Goal: Information Seeking & Learning: Learn about a topic

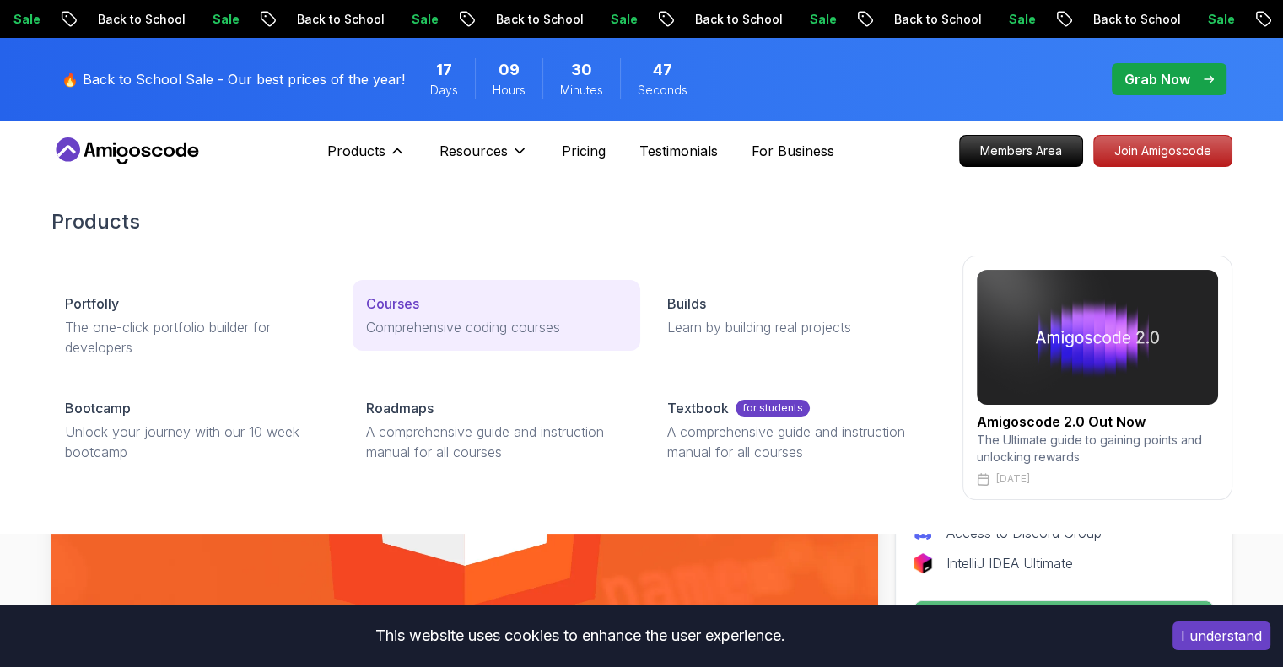
click at [392, 301] on p "Courses" at bounding box center [392, 304] width 53 height 20
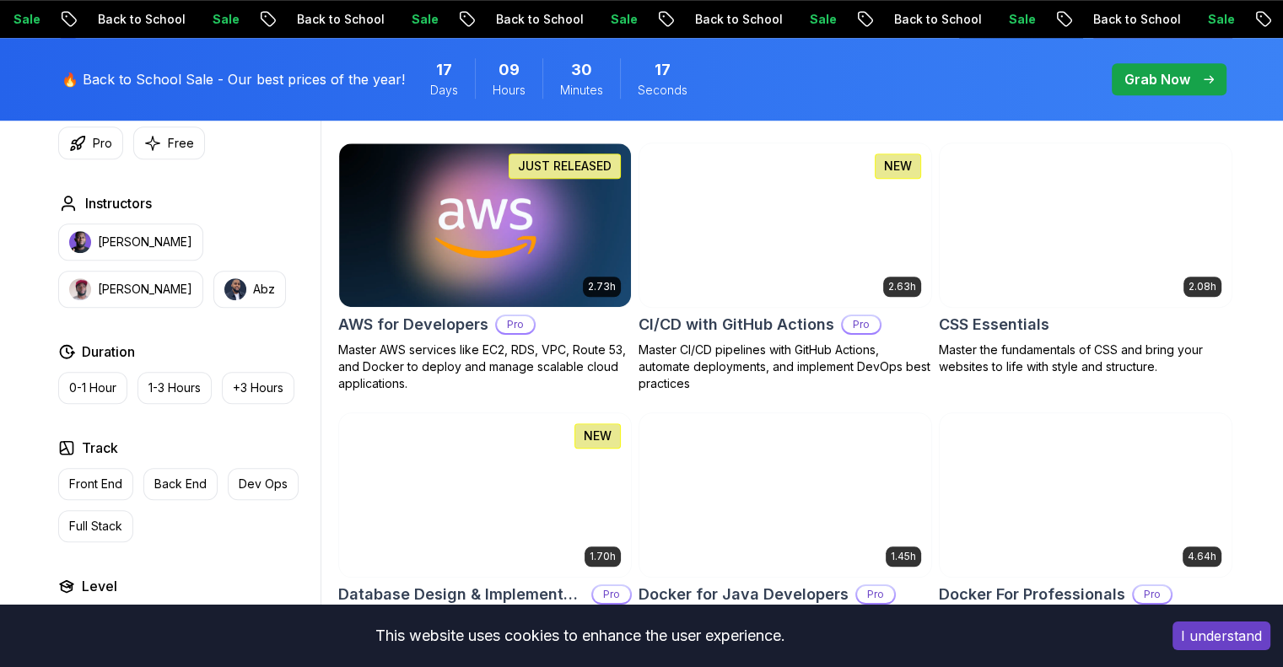
scroll to position [1266, 0]
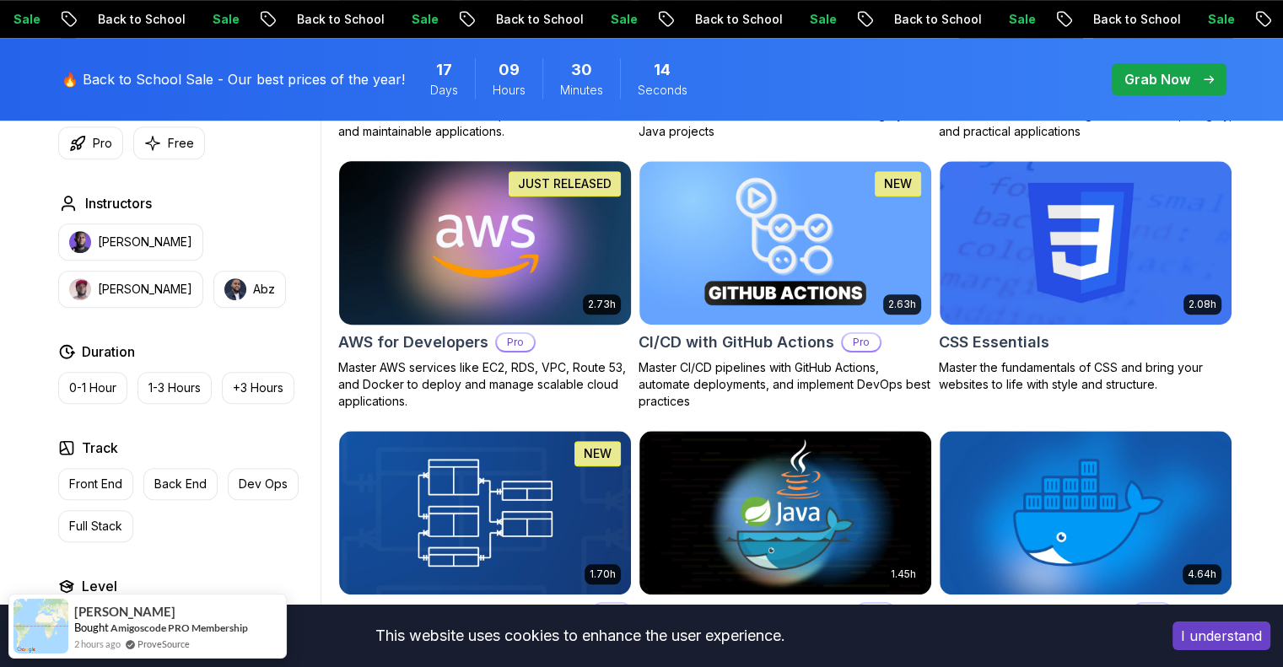
click at [494, 187] on img at bounding box center [485, 242] width 306 height 171
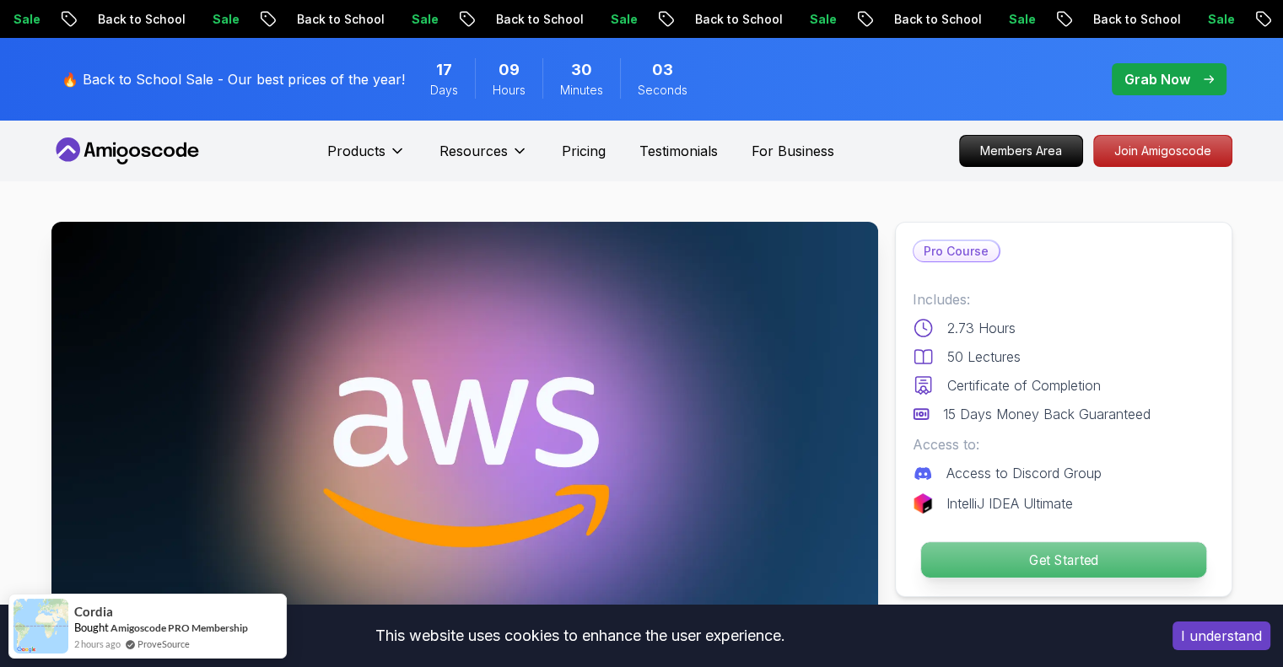
click at [1078, 560] on p "Get Started" at bounding box center [1063, 560] width 285 height 35
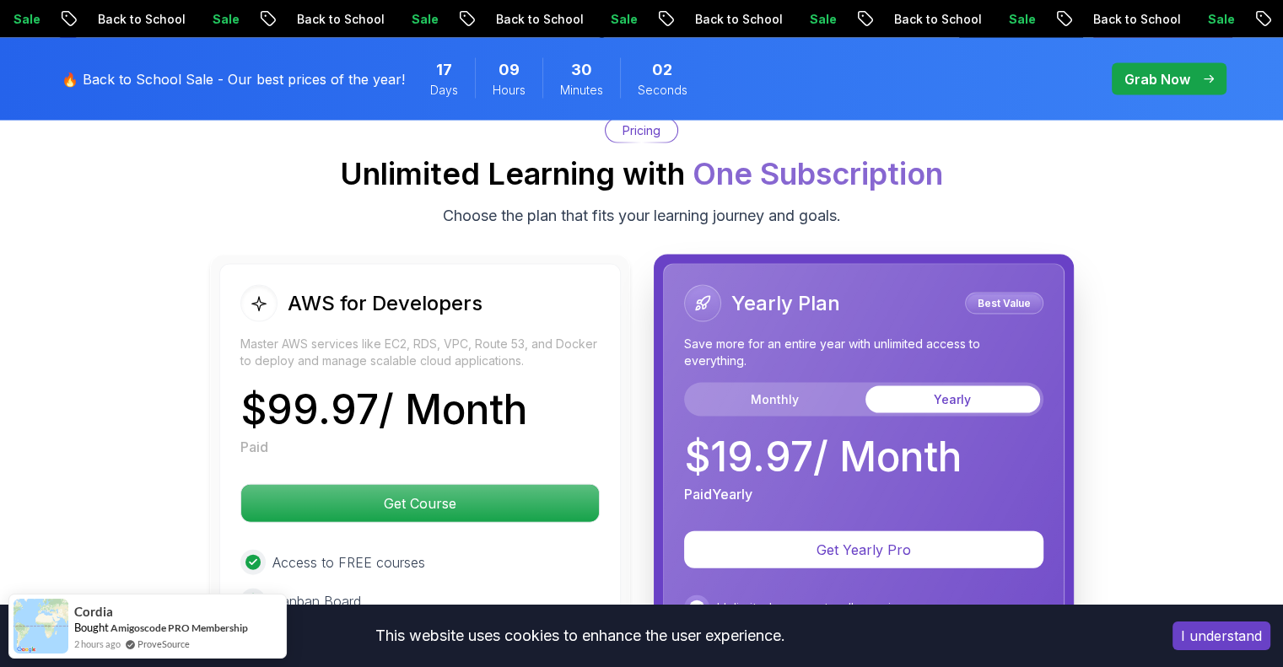
scroll to position [3553, 0]
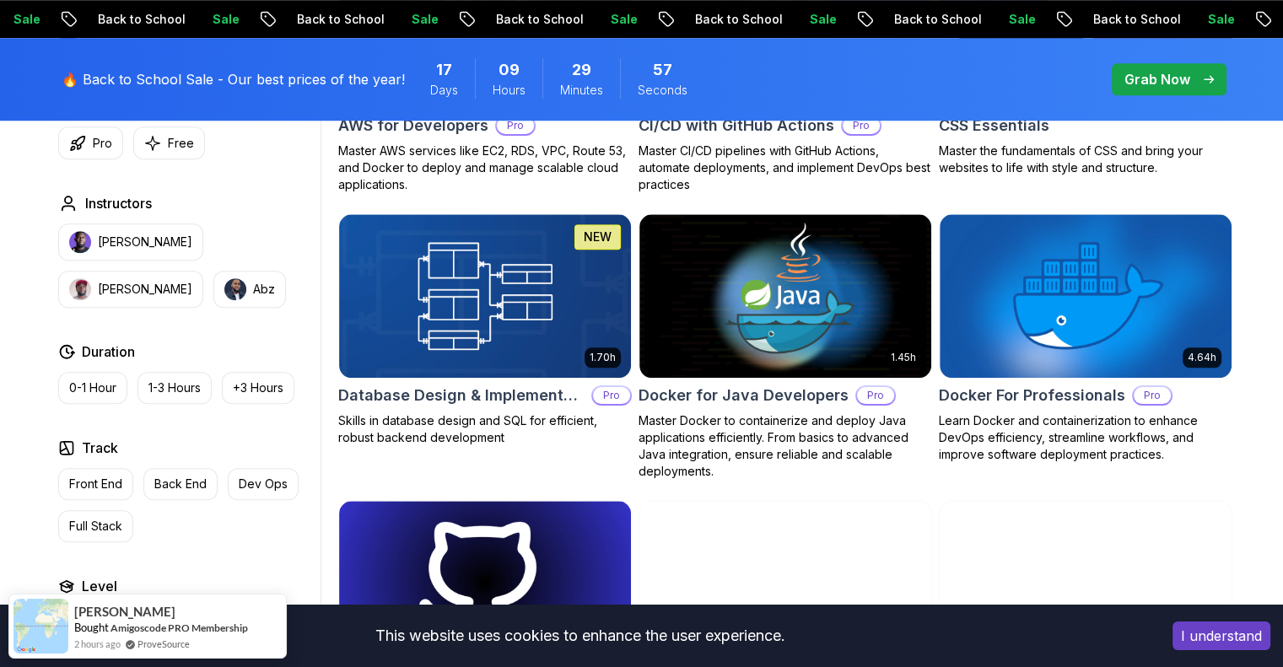
scroll to position [1519, 0]
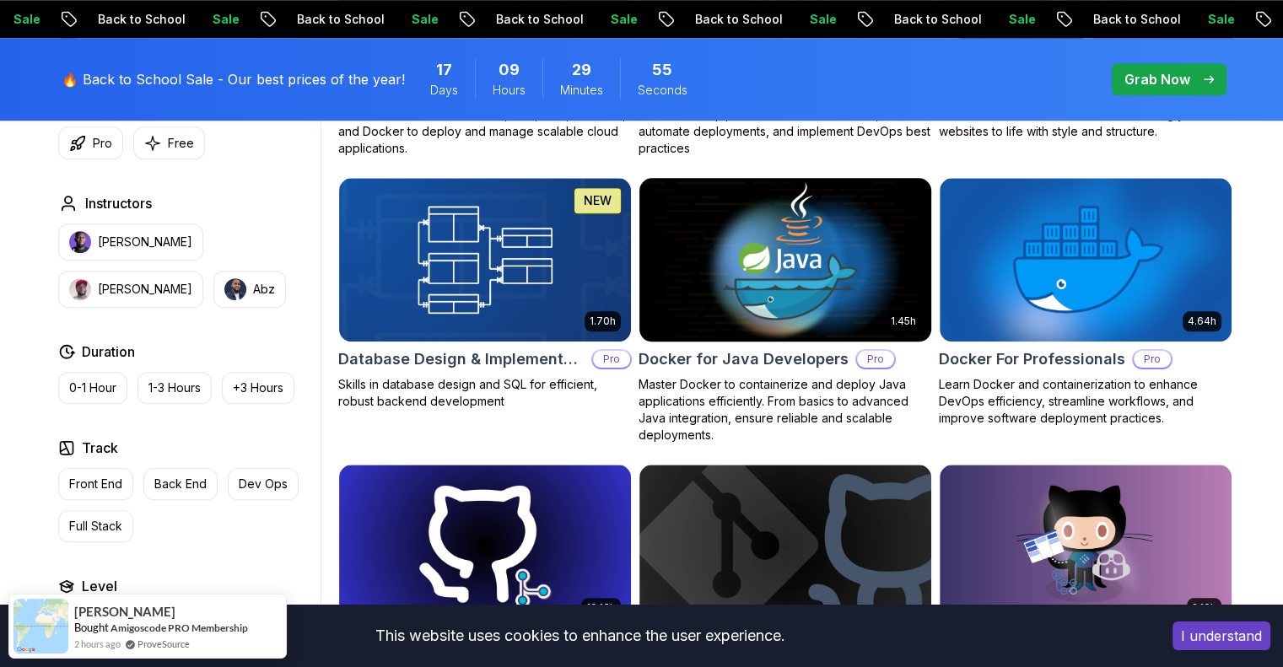
click at [726, 355] on h2 "Docker for Java Developers" at bounding box center [744, 360] width 210 height 24
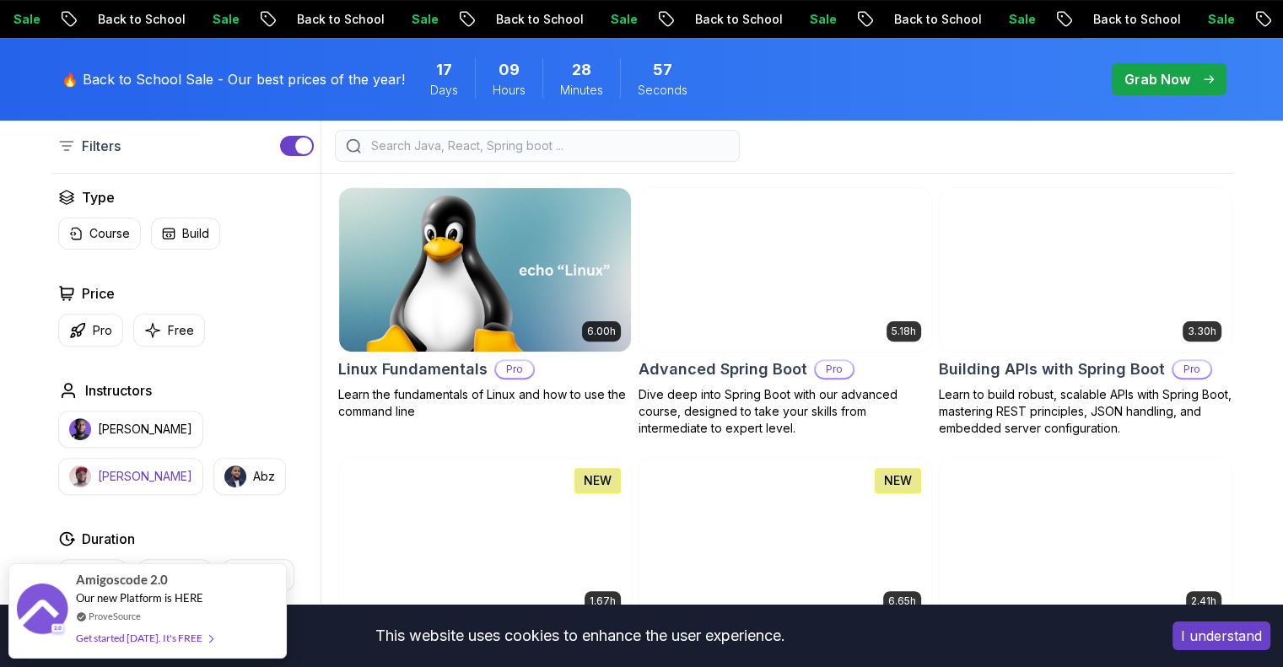
scroll to position [506, 0]
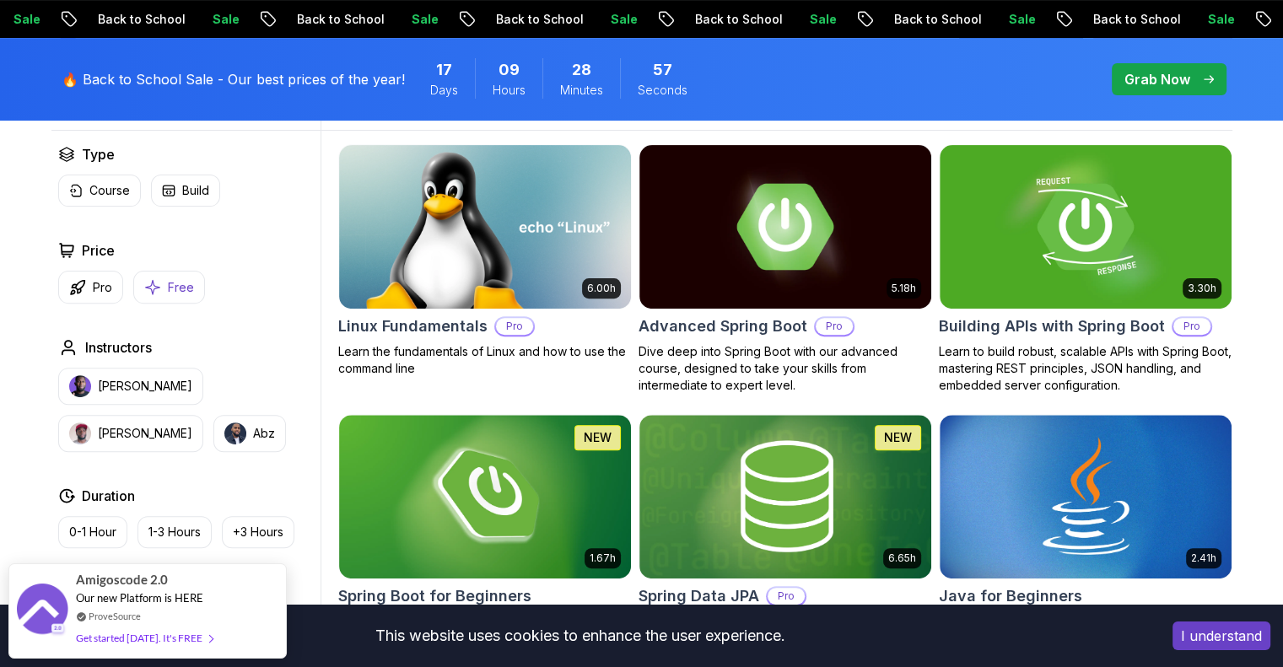
click at [176, 283] on p "Free" at bounding box center [181, 287] width 26 height 17
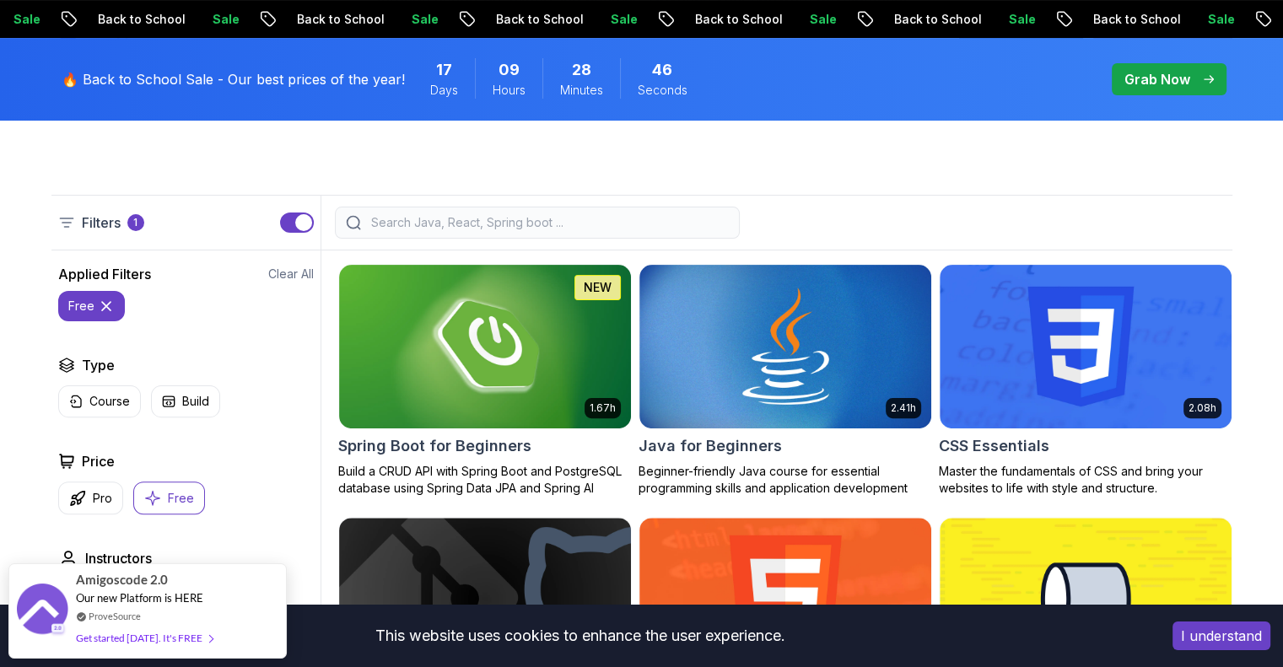
scroll to position [338, 0]
